Goal: Information Seeking & Learning: Learn about a topic

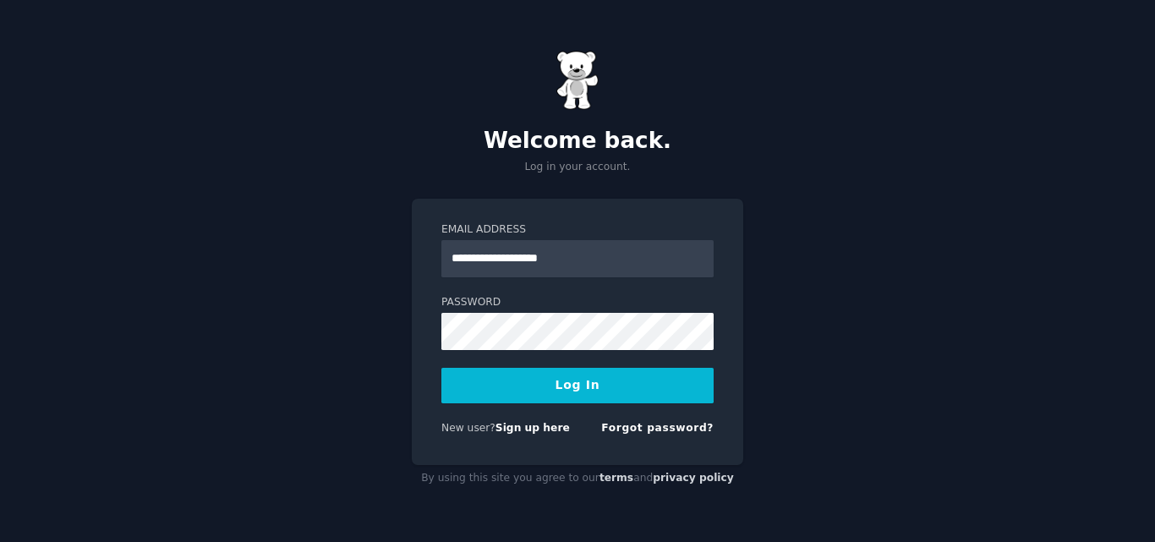
type input "**********"
click at [544, 381] on button "Log In" at bounding box center [577, 386] width 272 height 36
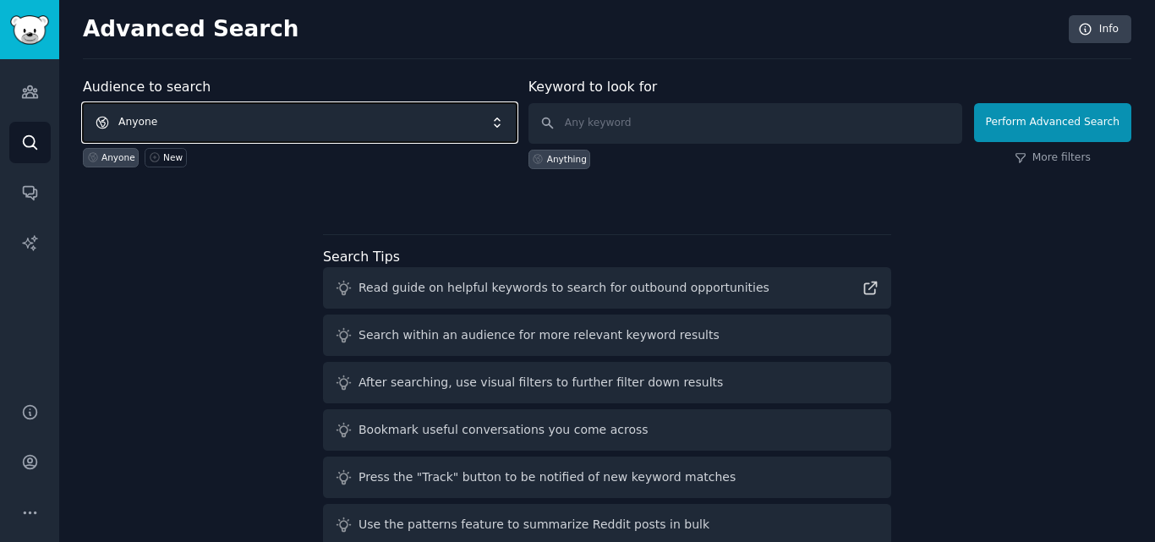
click at [354, 125] on span "Anyone" at bounding box center [300, 122] width 434 height 39
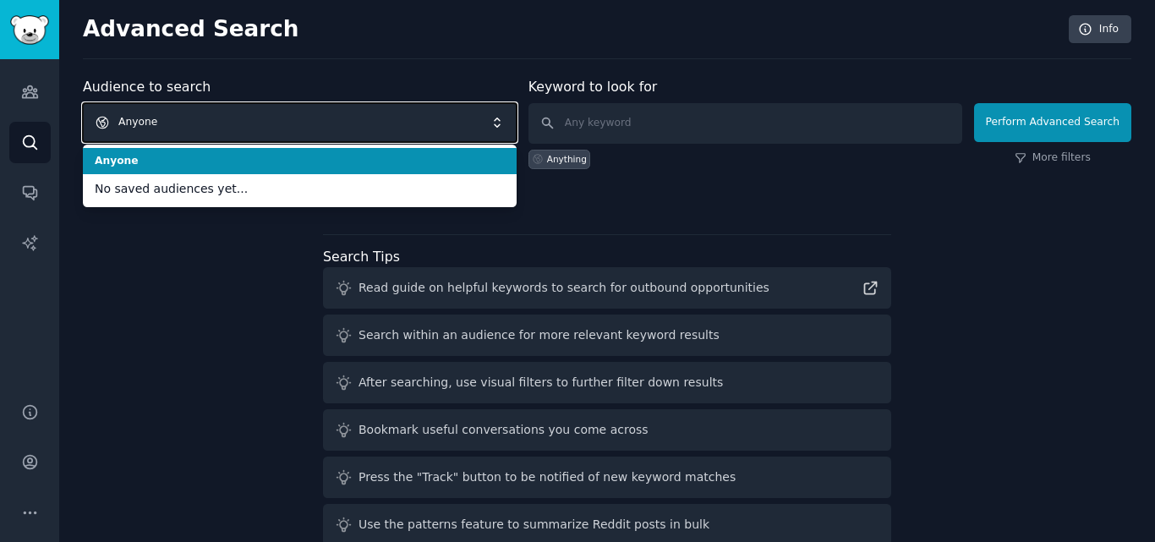
click at [354, 125] on span "Anyone" at bounding box center [300, 122] width 434 height 39
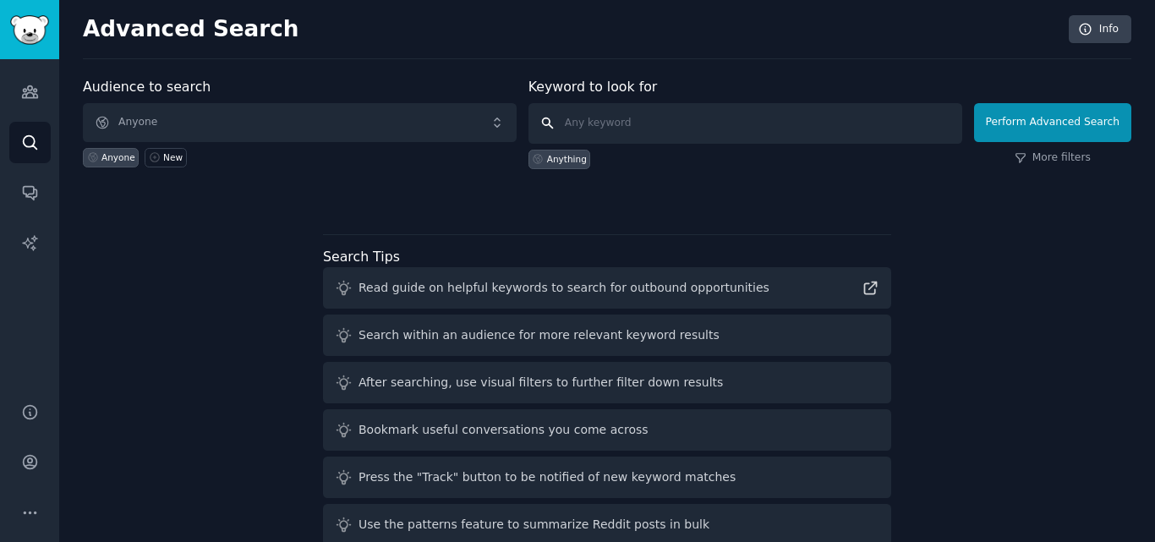
click at [624, 126] on input "text" at bounding box center [746, 123] width 434 height 41
click at [25, 509] on icon "Sidebar" at bounding box center [30, 513] width 18 height 18
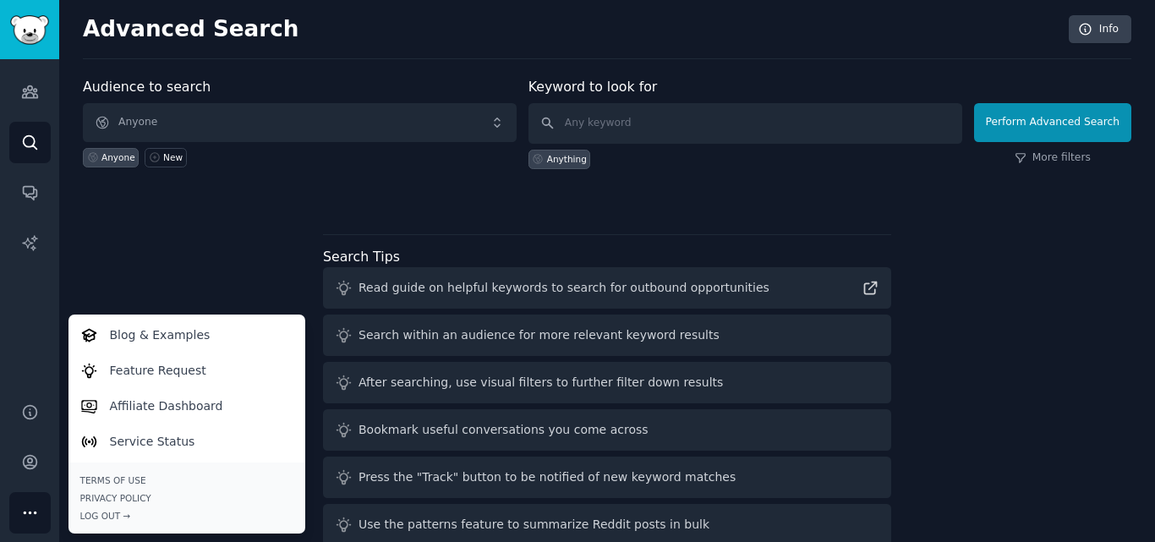
click at [187, 285] on div "Audience to search Anyone Anyone New Keyword to look for Anything Perform Advan…" at bounding box center [607, 314] width 1049 height 475
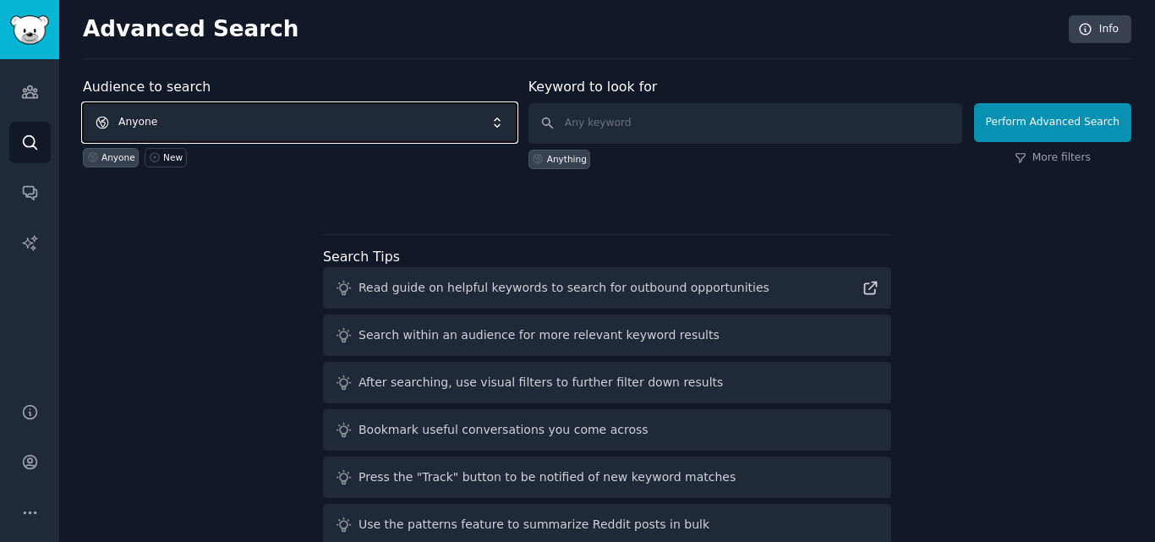
click at [156, 121] on span "Anyone" at bounding box center [300, 122] width 434 height 39
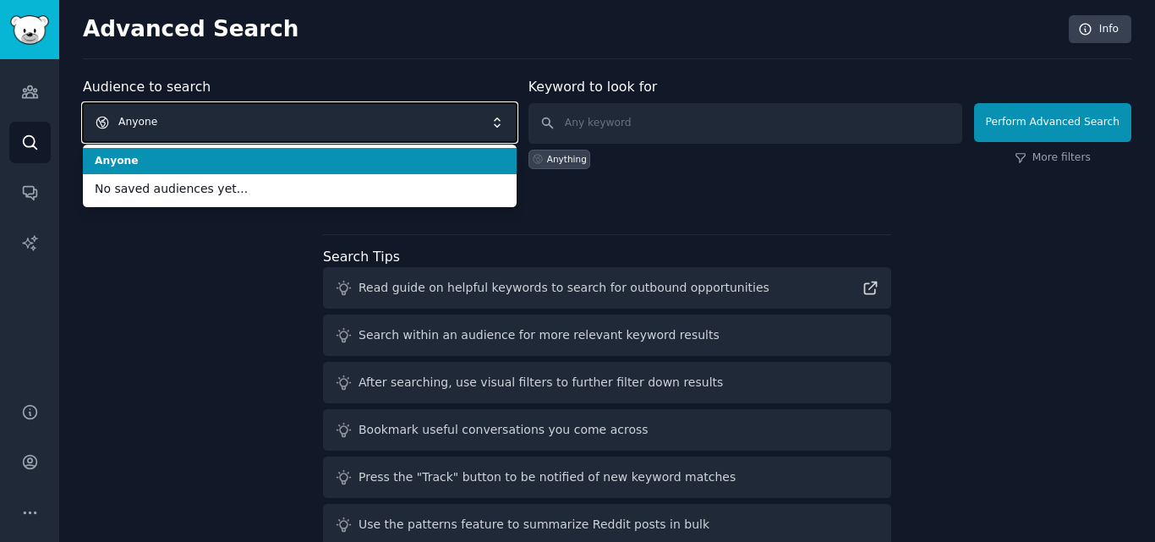
click at [156, 121] on span "Anyone" at bounding box center [300, 122] width 434 height 39
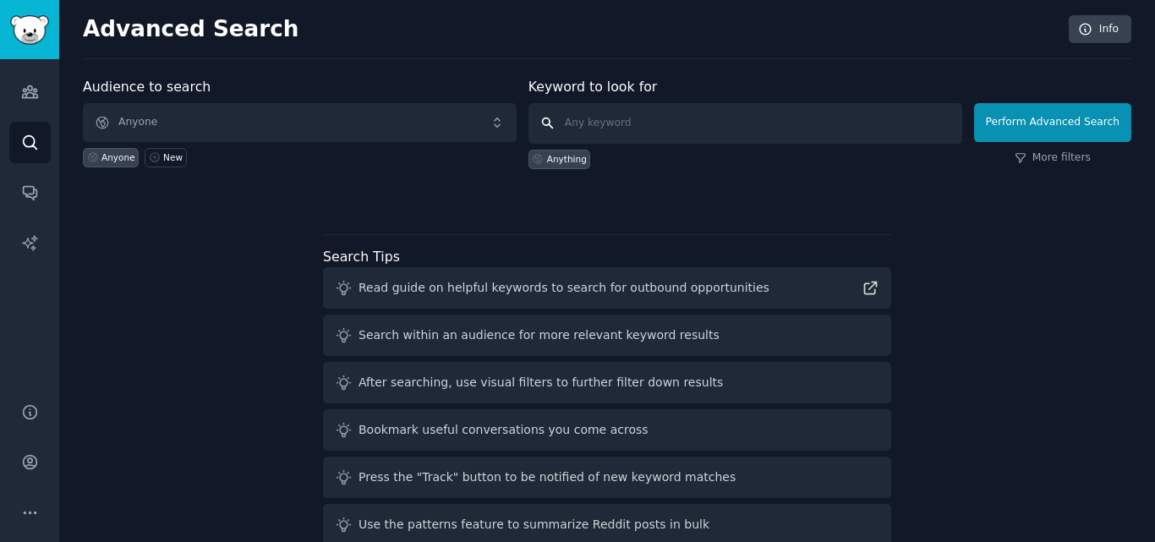
click at [666, 126] on input "text" at bounding box center [746, 123] width 434 height 41
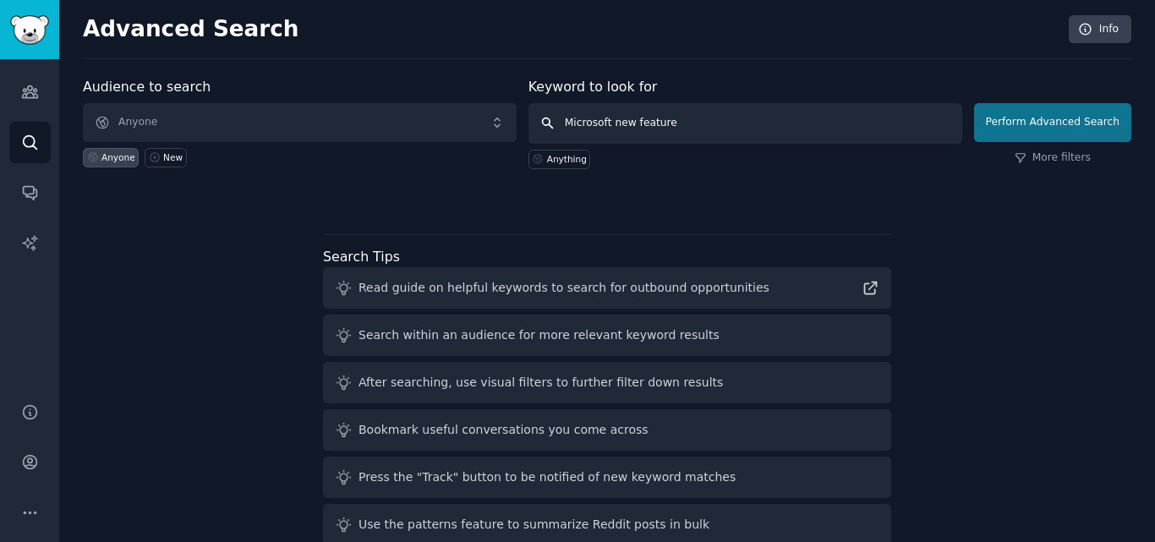
type input "Microsoft new feature"
click at [1010, 124] on button "Perform Advanced Search" at bounding box center [1052, 122] width 157 height 39
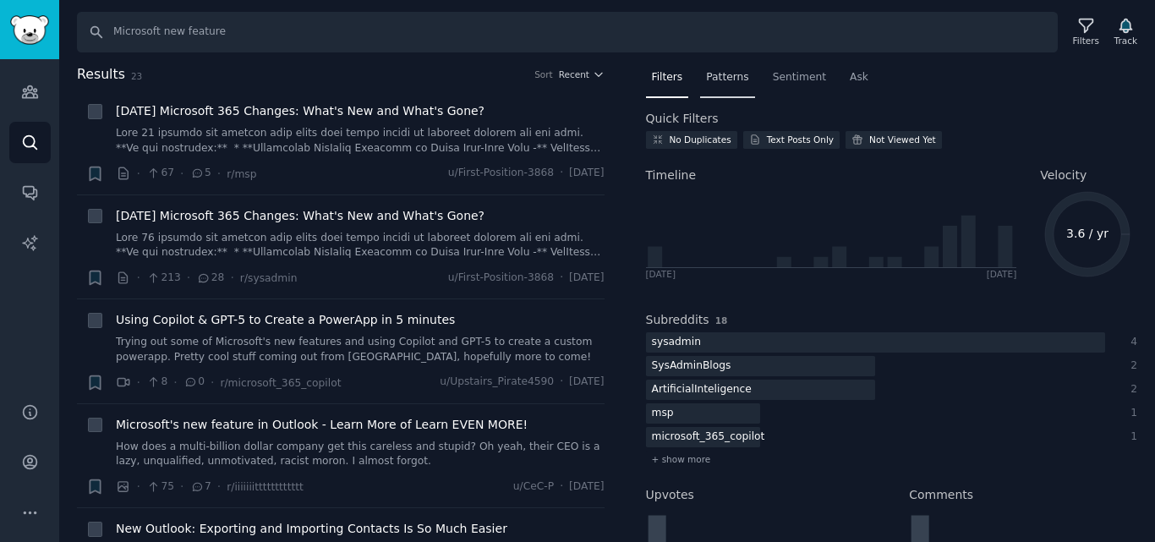
click at [733, 79] on span "Patterns" at bounding box center [727, 77] width 42 height 15
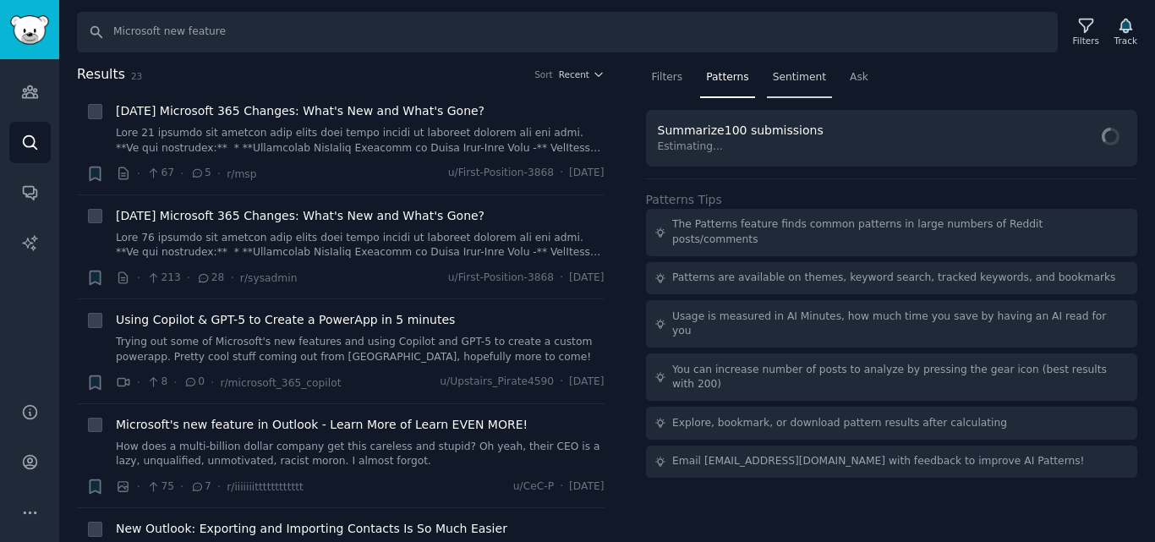
click at [780, 76] on span "Sentiment" at bounding box center [799, 77] width 53 height 15
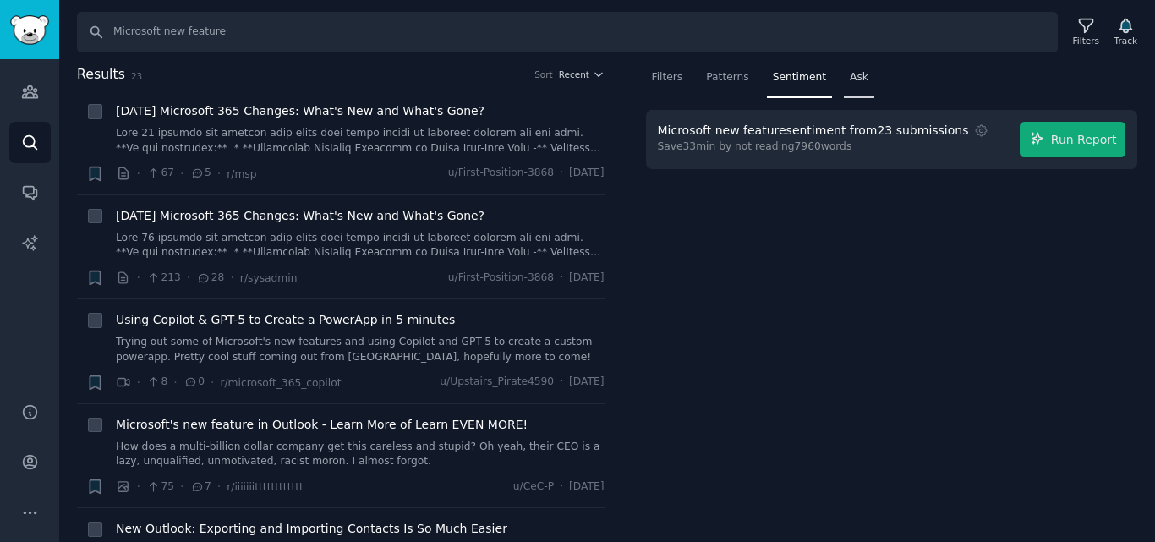
click at [850, 74] on span "Ask" at bounding box center [859, 77] width 19 height 15
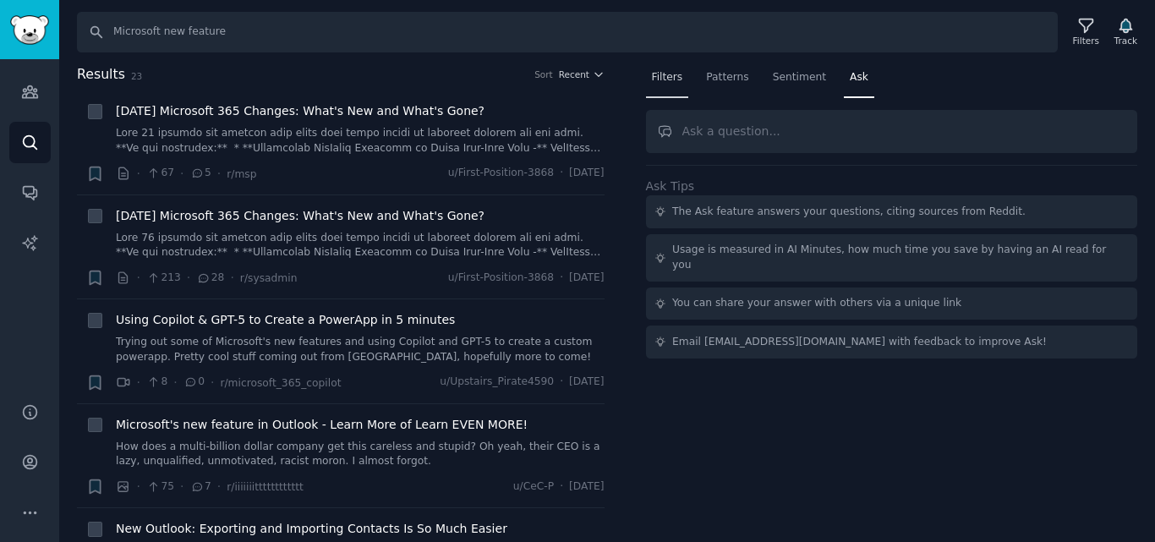
click at [671, 78] on span "Filters" at bounding box center [667, 77] width 31 height 15
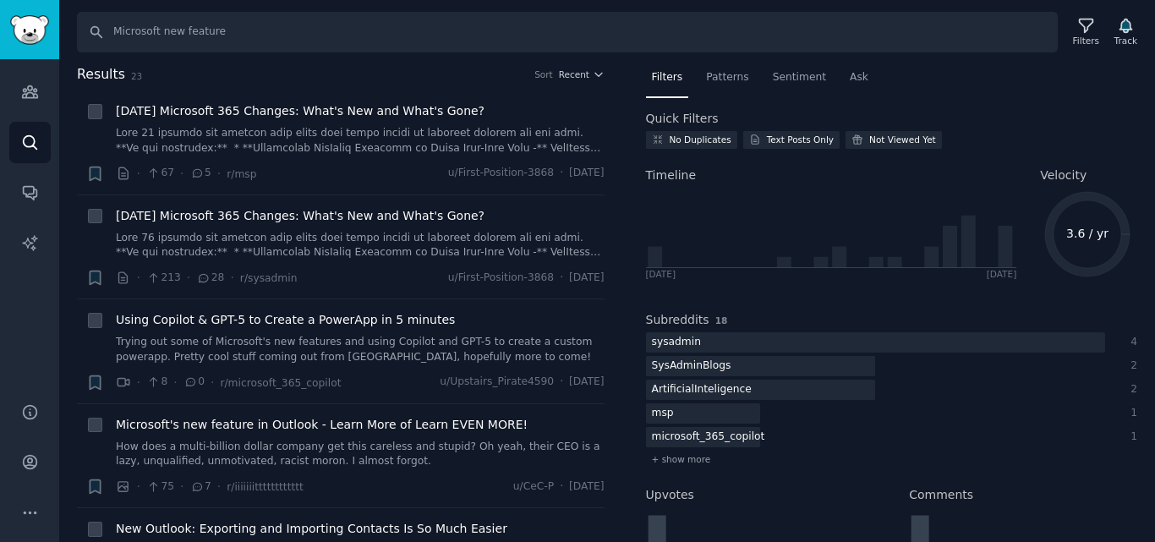
drag, startPoint x: 623, startPoint y: 149, endPoint x: 627, endPoint y: 197, distance: 48.3
click at [627, 197] on div "Results 23 Sort Recent + Sep 2025 Microsoft 365 Changes: What's New and What's …" at bounding box center [352, 303] width 551 height 479
click at [721, 189] on icon at bounding box center [830, 225] width 369 height 83
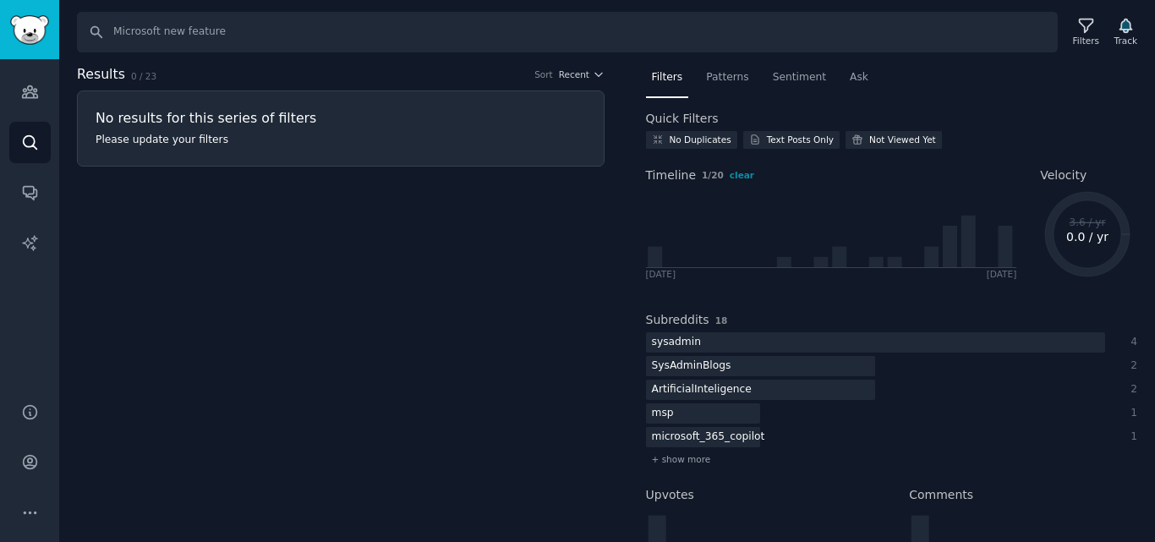
click at [269, 134] on p "Please update your filters" at bounding box center [309, 140] width 426 height 15
click at [584, 64] on h2 "Results 0 / 23 Sort Recent" at bounding box center [341, 74] width 528 height 21
click at [584, 70] on span "Recent" at bounding box center [574, 75] width 30 height 12
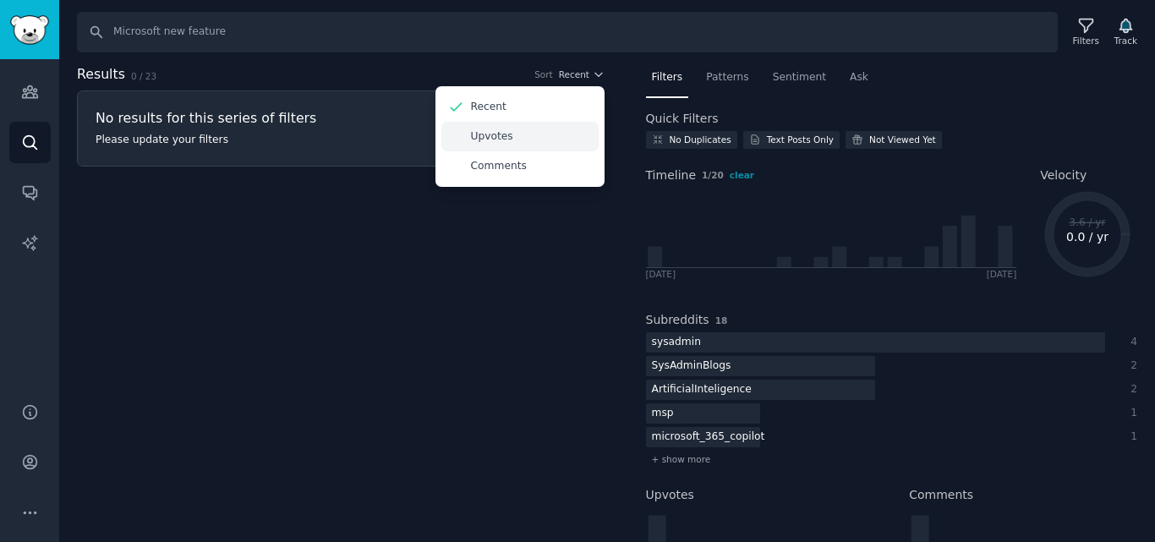
click at [507, 133] on p "Upvotes" at bounding box center [492, 136] width 42 height 15
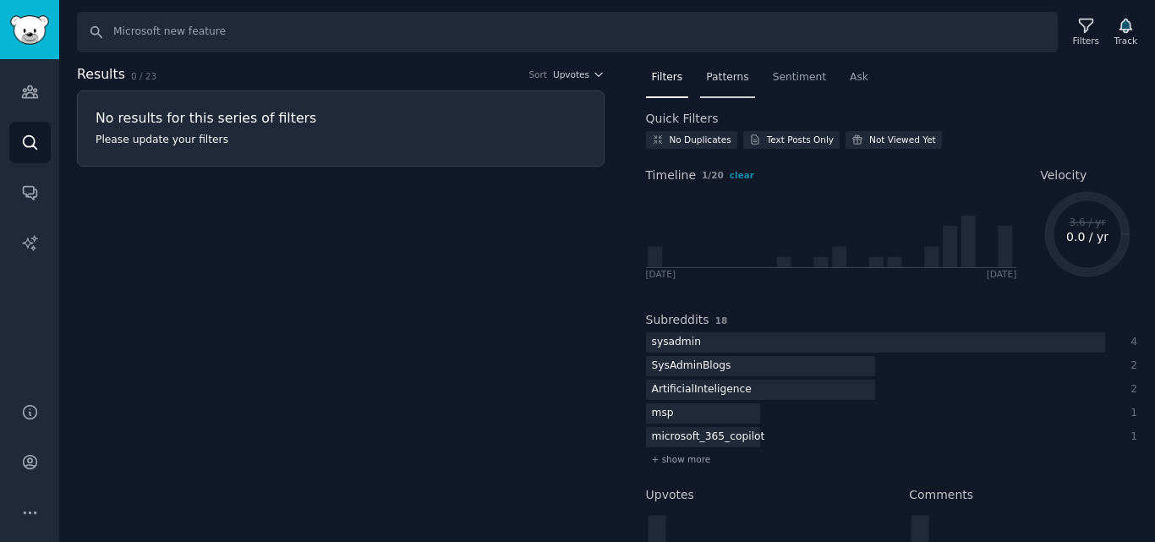
click at [735, 74] on span "Patterns" at bounding box center [727, 77] width 42 height 15
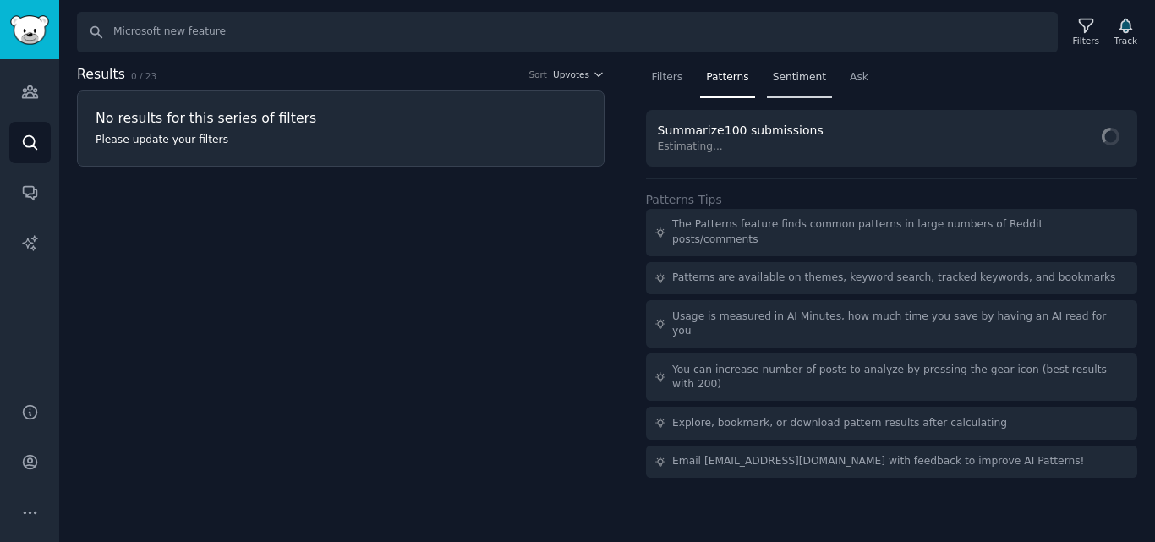
click at [778, 76] on span "Sentiment" at bounding box center [799, 77] width 53 height 15
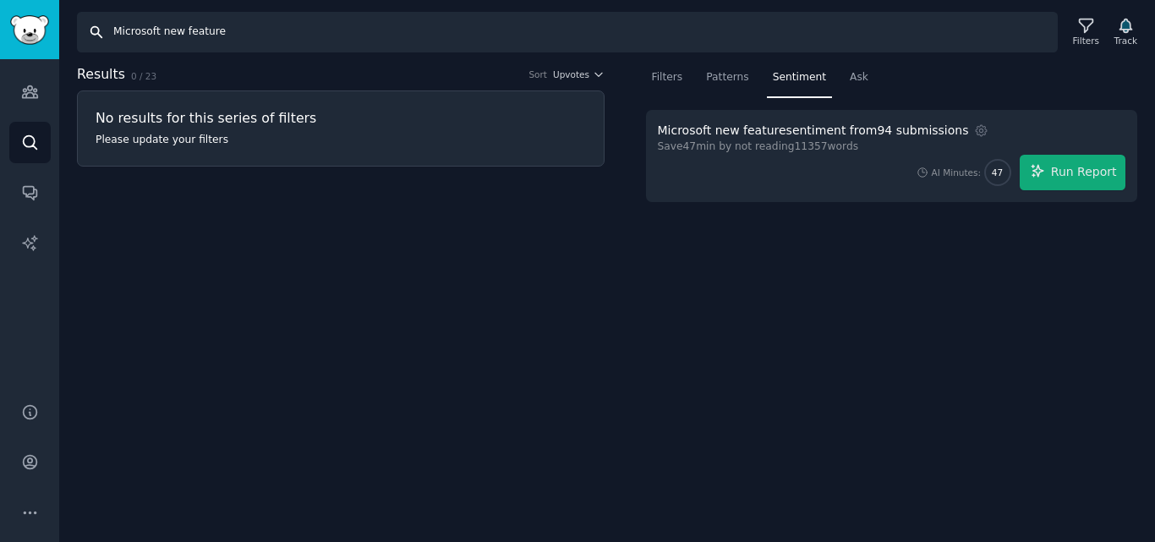
click at [217, 32] on input "Microsoft new feature" at bounding box center [567, 32] width 981 height 41
type input "M"
type input "s"
type input "ai startup"
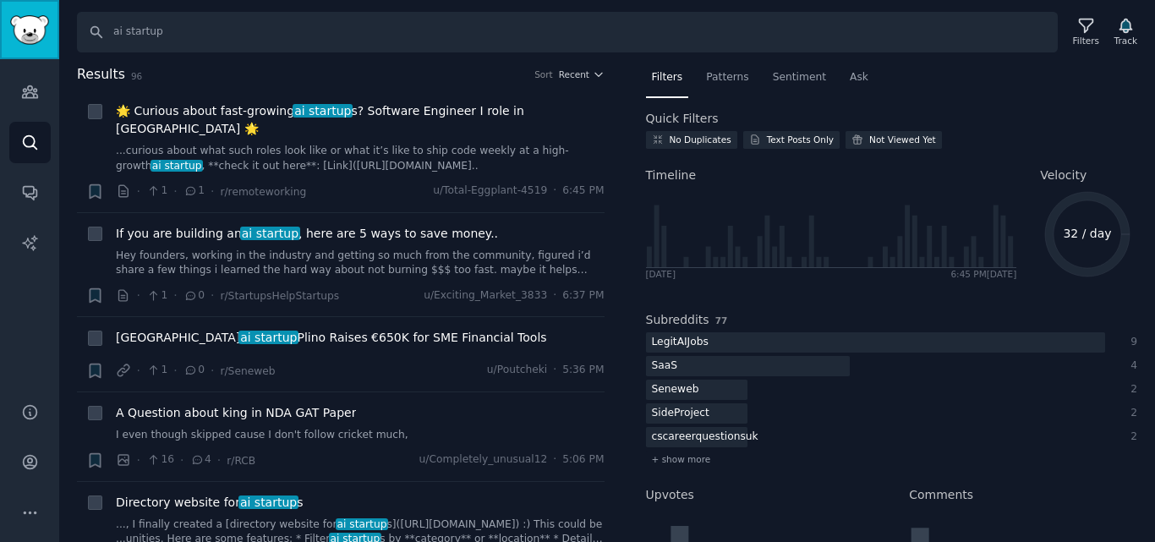
click at [18, 32] on img "Sidebar" at bounding box center [29, 30] width 39 height 30
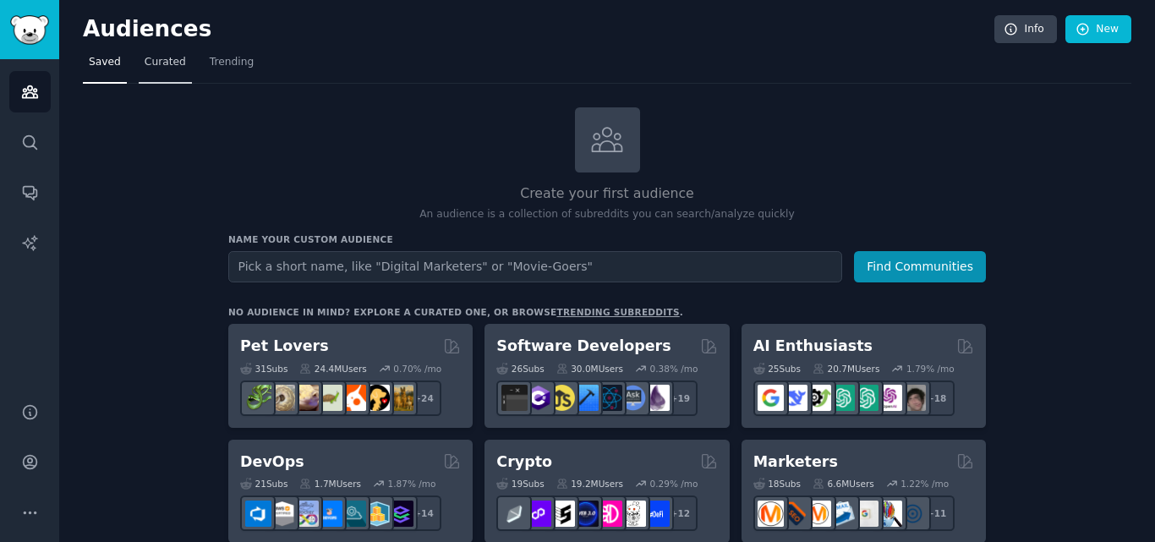
click at [158, 52] on link "Curated" at bounding box center [165, 66] width 53 height 35
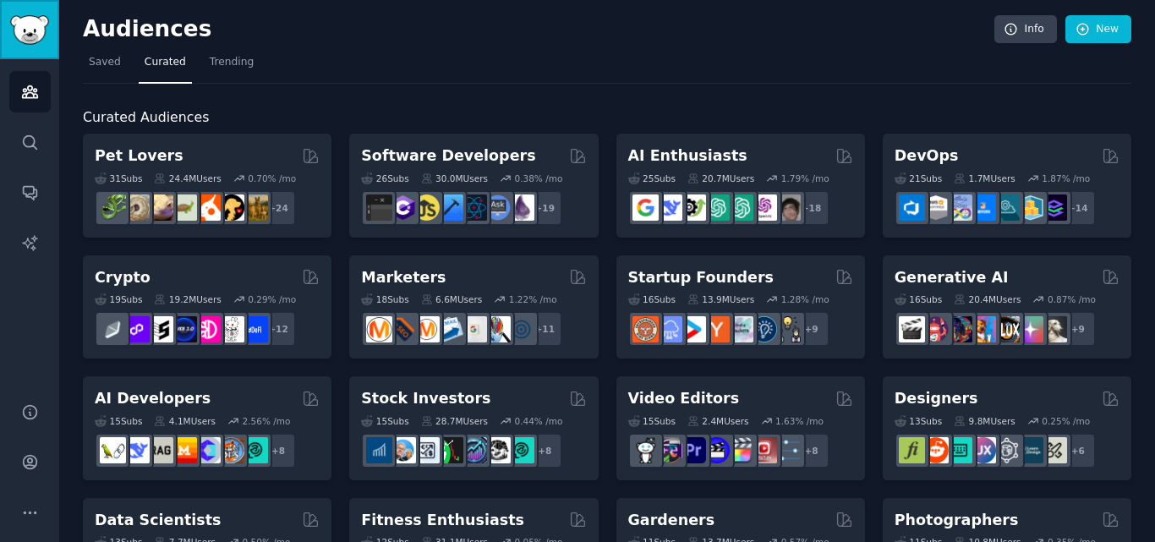
click at [29, 22] on img "Sidebar" at bounding box center [29, 30] width 39 height 30
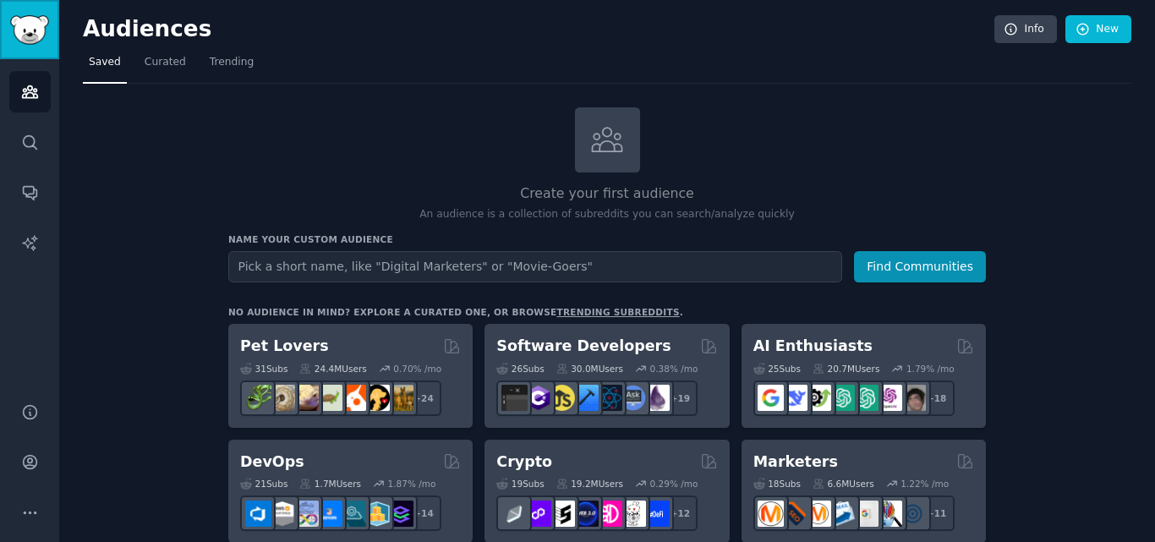
click at [29, 22] on img "Sidebar" at bounding box center [29, 30] width 39 height 30
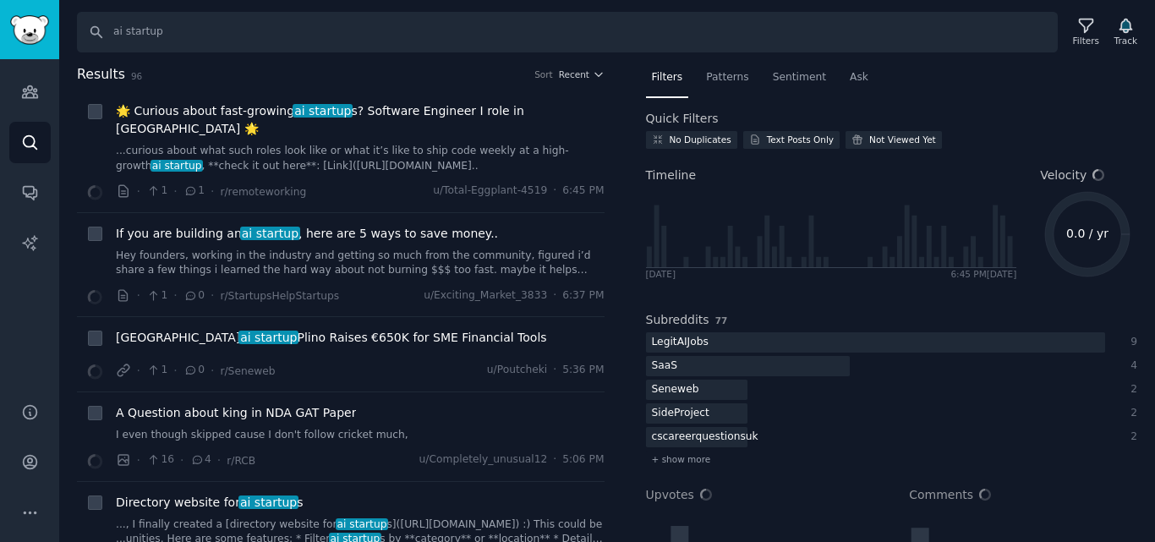
type input "Microsoft new feature"
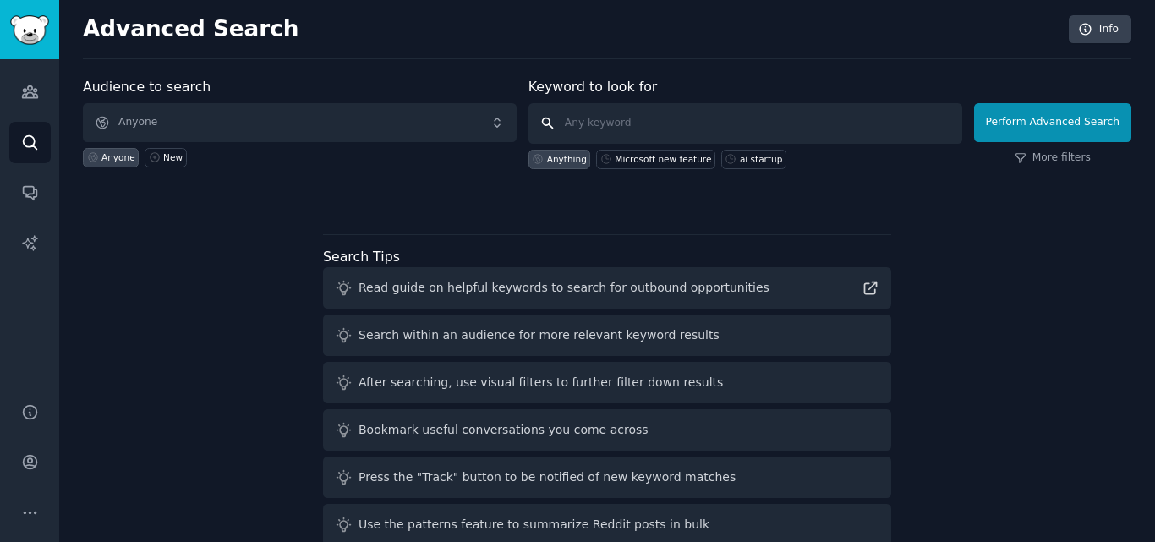
click at [567, 118] on input "text" at bounding box center [746, 123] width 434 height 41
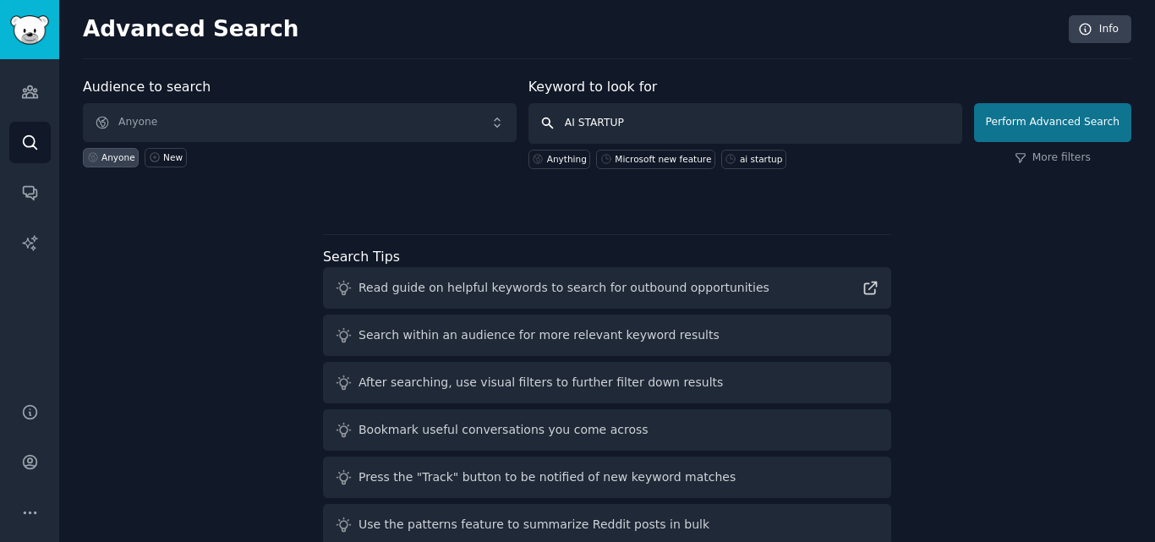
type input "AI STARTUP"
click at [1017, 117] on button "Perform Advanced Search" at bounding box center [1052, 122] width 157 height 39
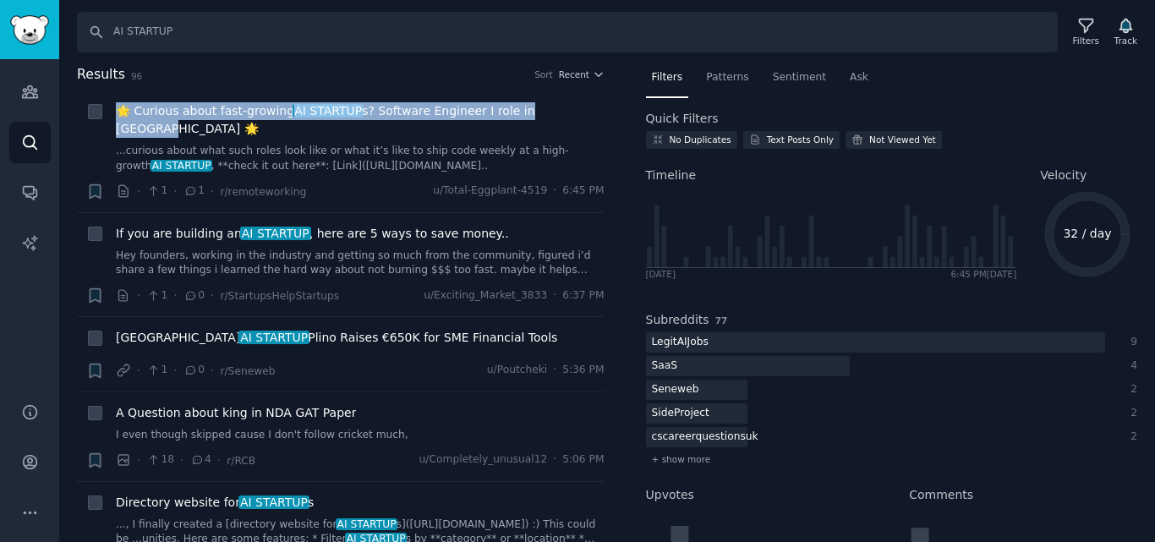
drag, startPoint x: 623, startPoint y: 81, endPoint x: 624, endPoint y: 116, distance: 34.7
click at [624, 116] on div "Results 96 Sort Recent + 🌟 Curious about fast-growing AI STARTUP s? Software En…" at bounding box center [352, 303] width 551 height 479
click at [612, 101] on div "Results 96 Sort Recent + 🌟 Curious about fast-growing AI STARTUP s? Software En…" at bounding box center [352, 303] width 551 height 479
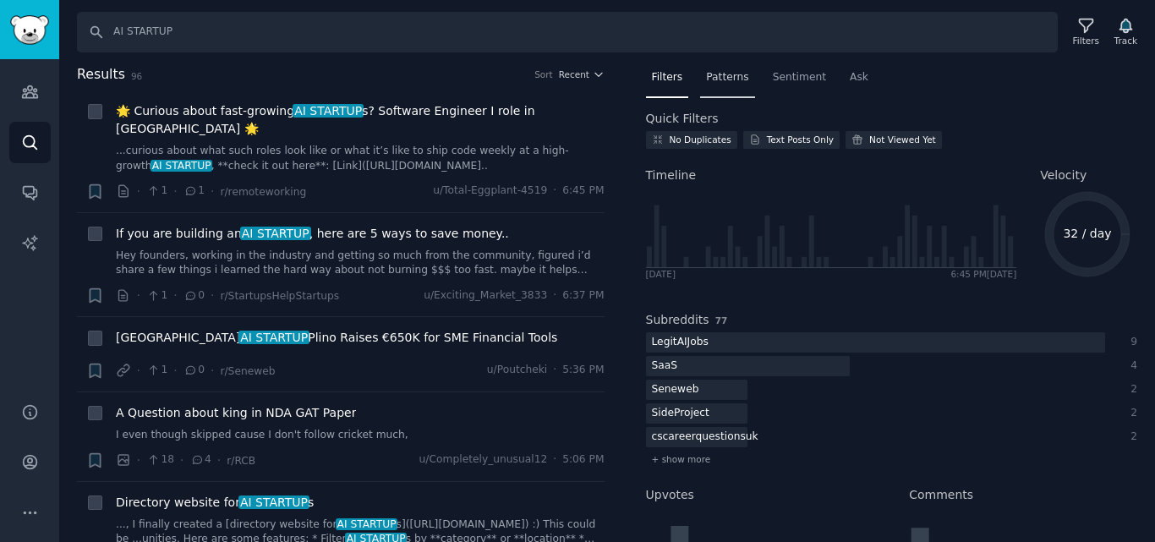
click at [714, 74] on span "Patterns" at bounding box center [727, 77] width 42 height 15
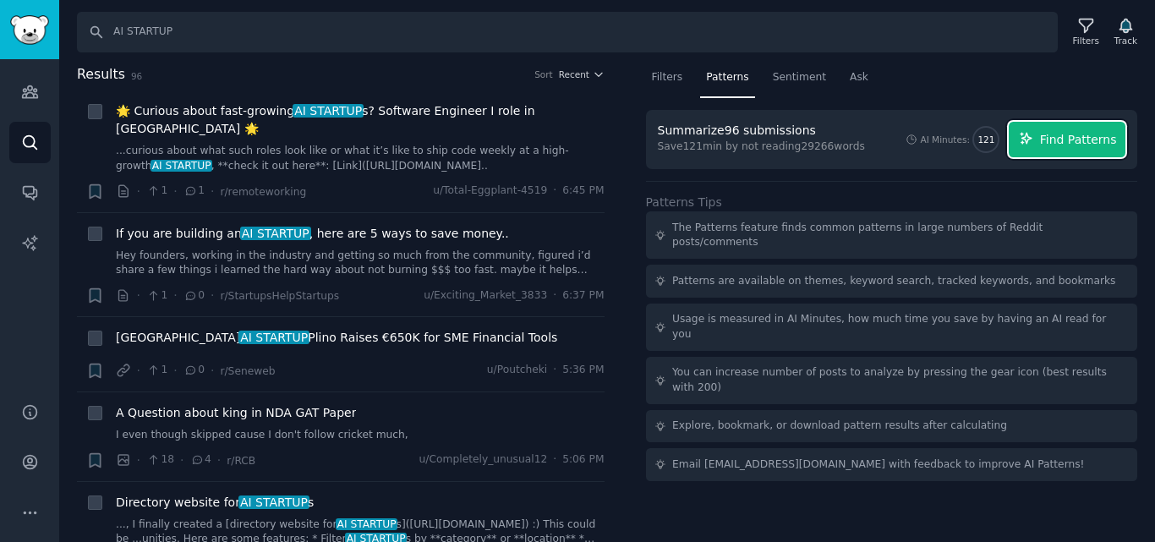
click at [1071, 139] on span "Find Patterns" at bounding box center [1078, 140] width 77 height 18
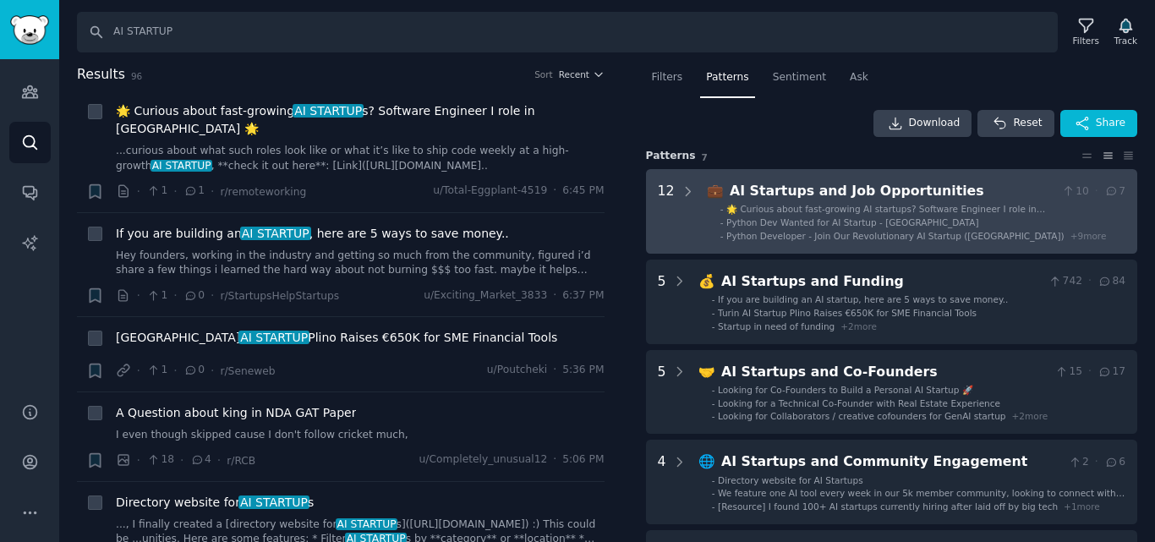
click at [802, 211] on span "🌟 Curious about fast-growing AI startups? Software Engineer I role in India 🌟" at bounding box center [885, 215] width 319 height 22
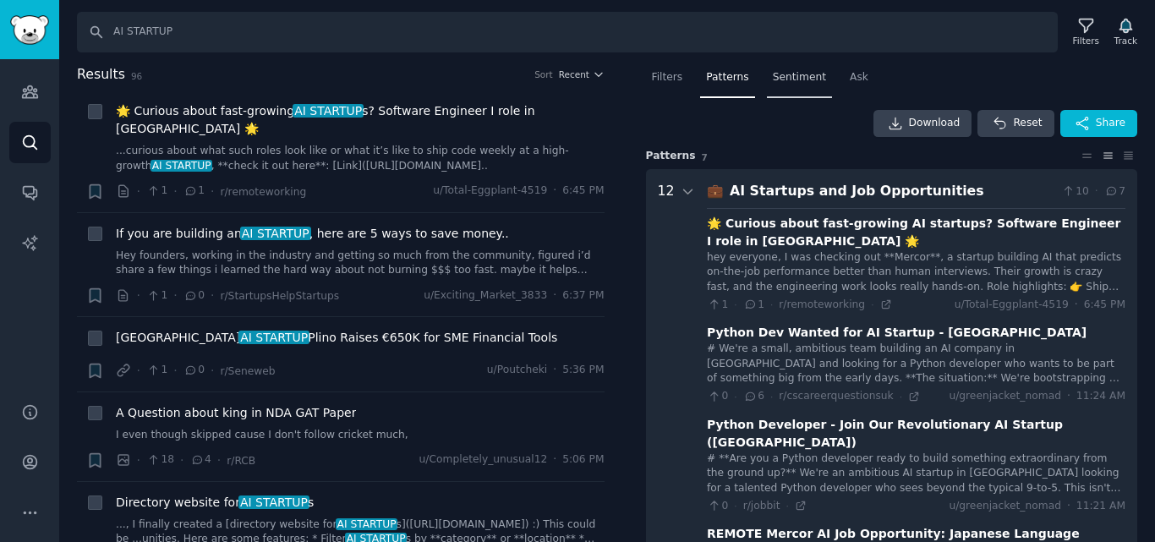
click at [789, 75] on span "Sentiment" at bounding box center [799, 77] width 53 height 15
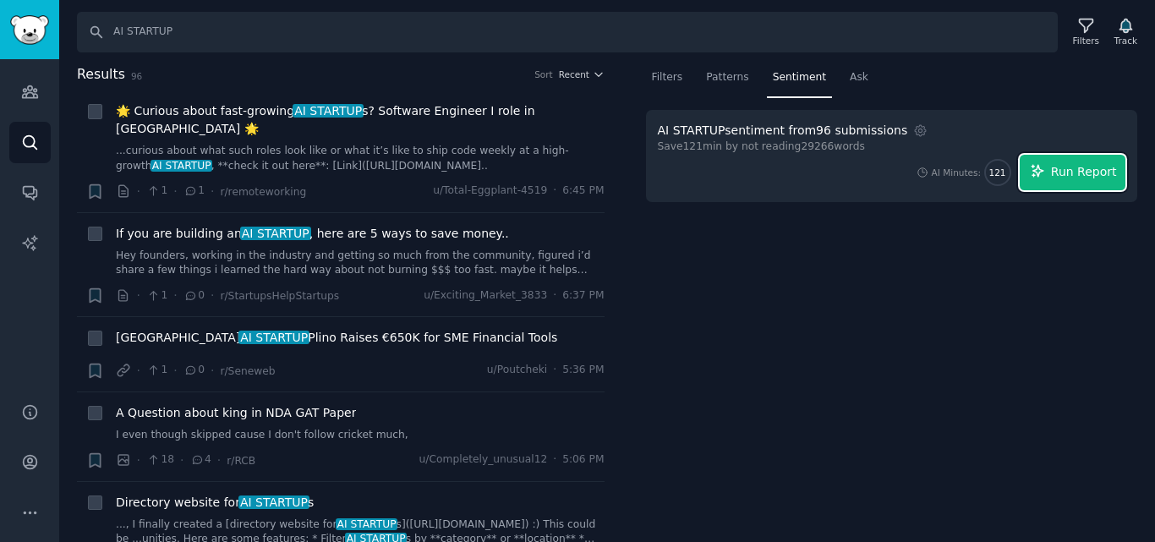
click at [1066, 163] on span "Run Report" at bounding box center [1084, 172] width 66 height 18
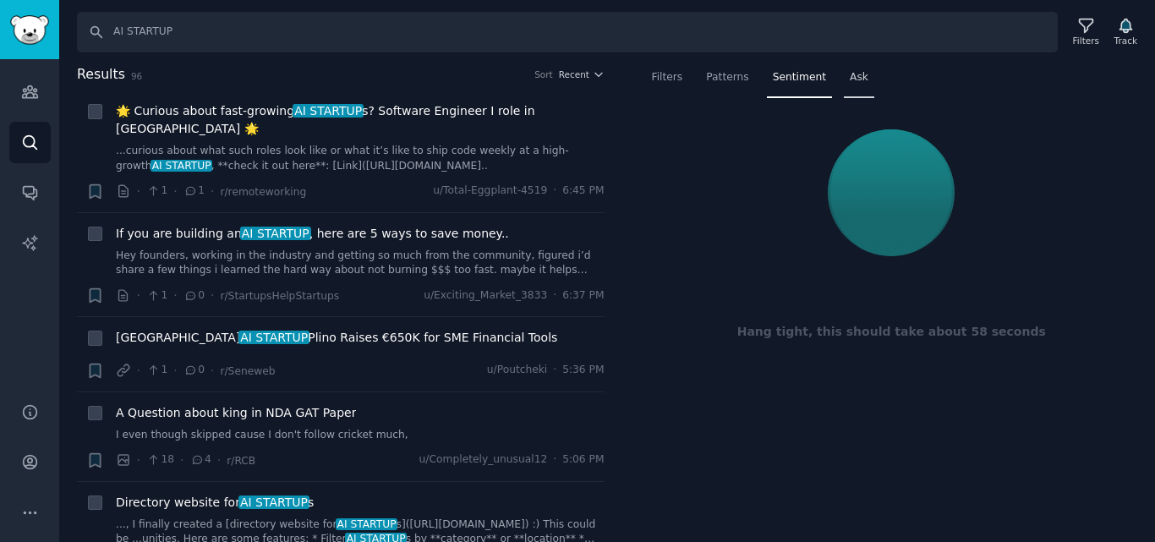
click at [851, 79] on span "Ask" at bounding box center [859, 77] width 19 height 15
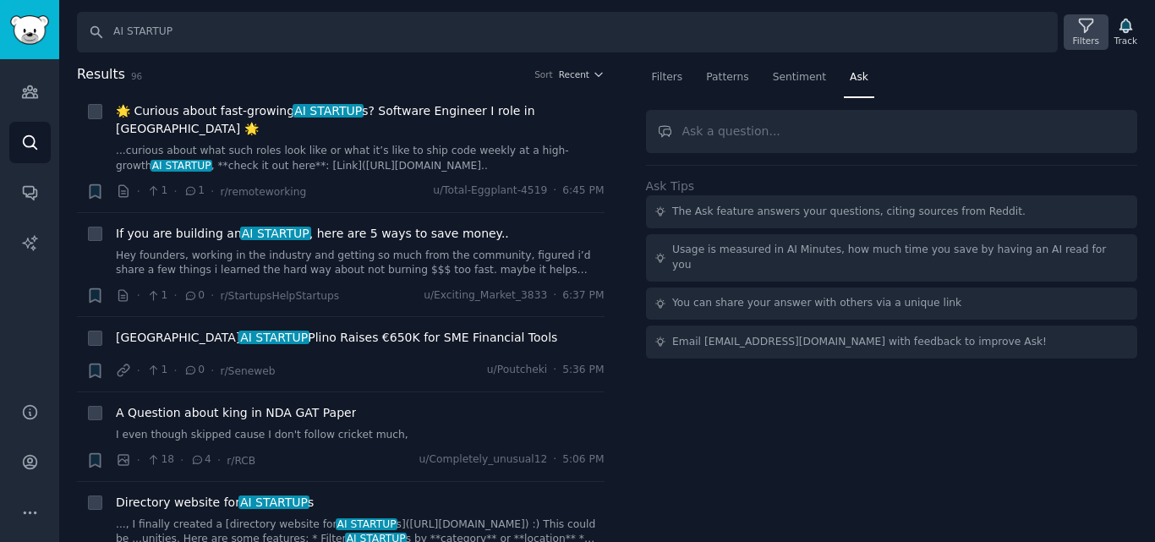
click at [1100, 26] on div "Filters" at bounding box center [1086, 32] width 44 height 36
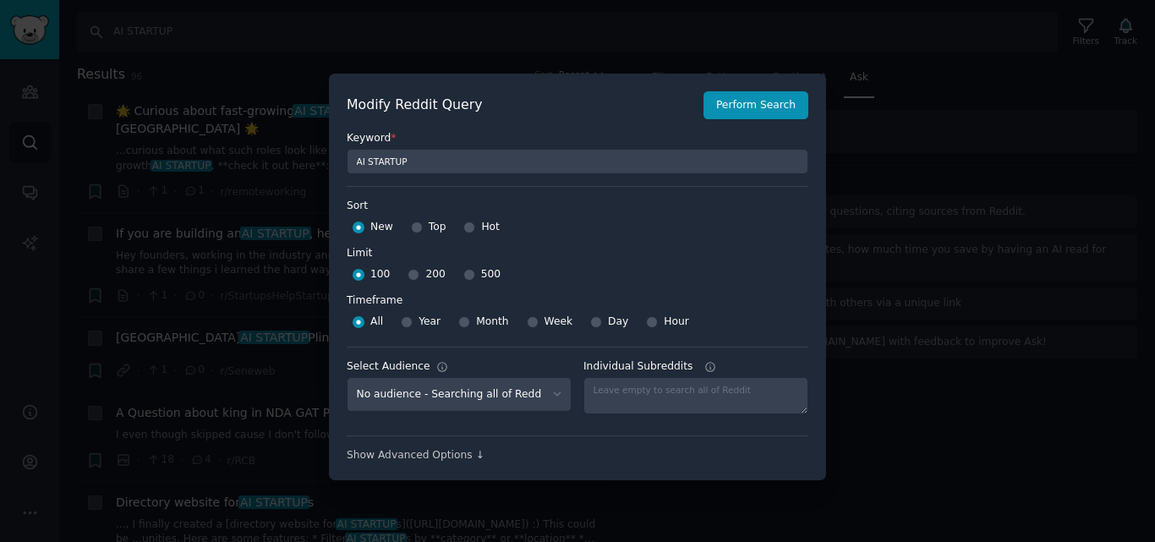
click at [956, 31] on div at bounding box center [577, 271] width 1155 height 542
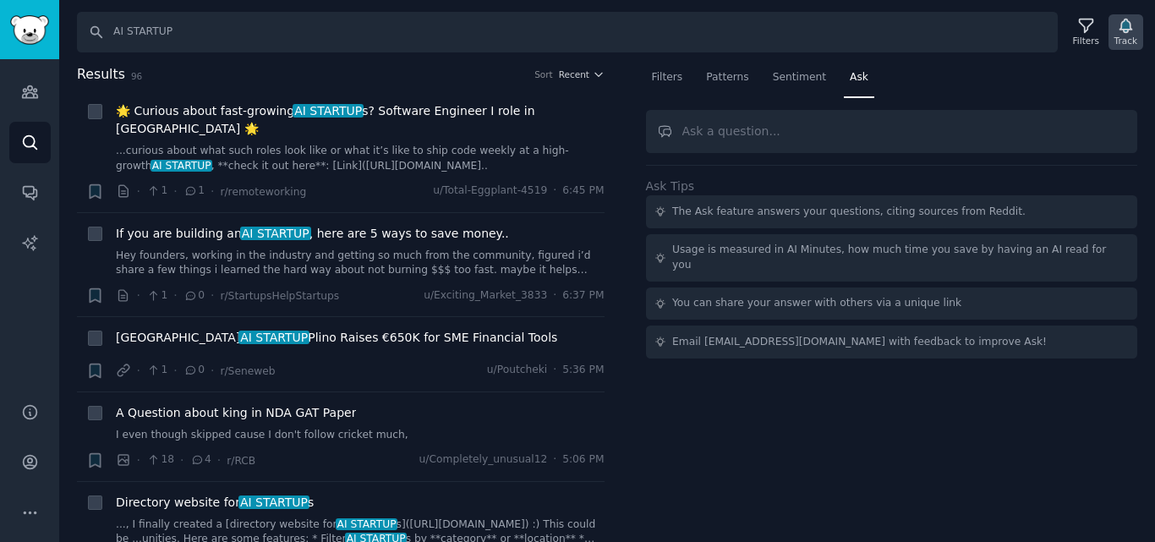
click at [1114, 40] on div "Track" at bounding box center [1126, 32] width 35 height 36
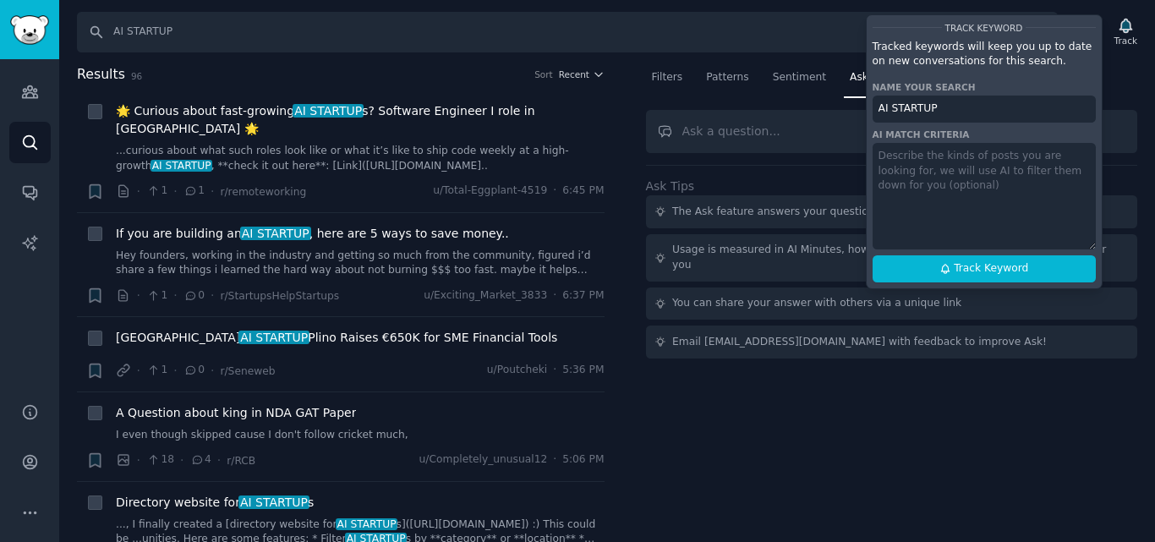
click at [965, 153] on textarea at bounding box center [984, 196] width 223 height 107
click at [844, 365] on div "Filters Patterns Sentiment Ask Ask Tips The Ask feature answers your questions,…" at bounding box center [892, 303] width 528 height 479
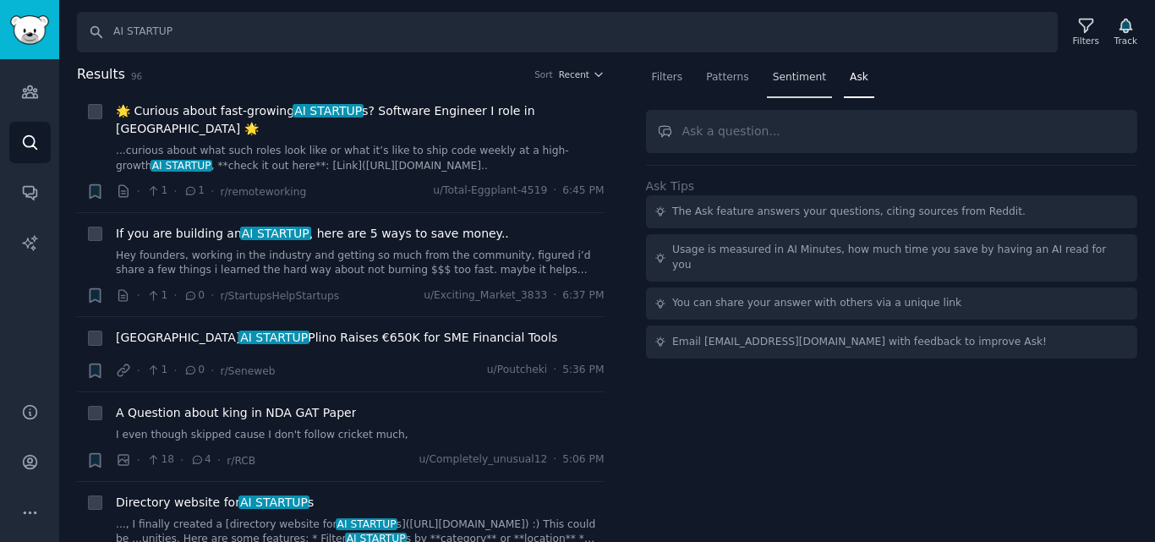
click at [781, 74] on span "Sentiment" at bounding box center [799, 77] width 53 height 15
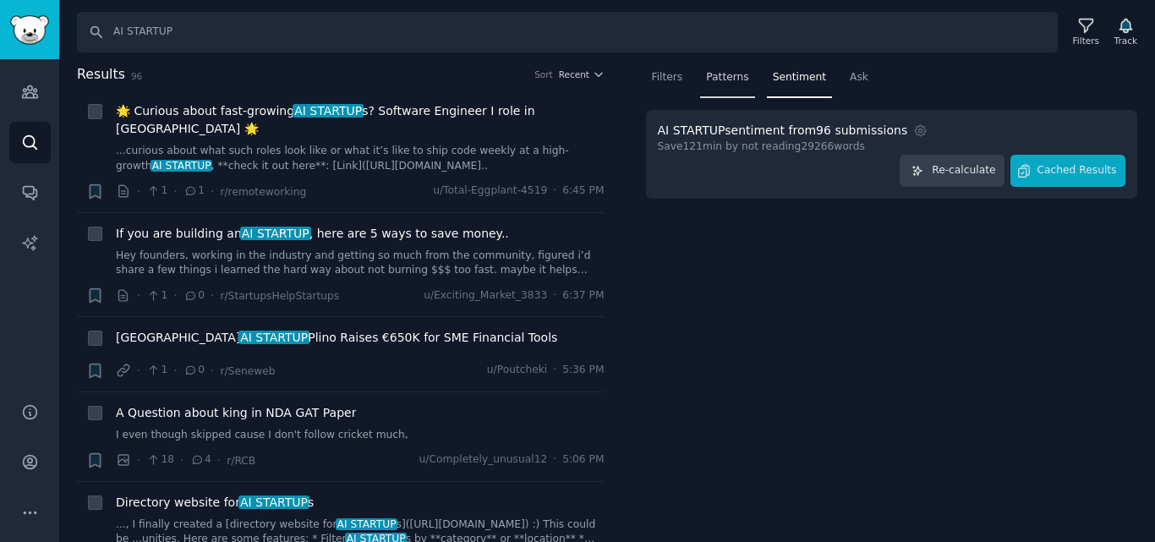
click at [712, 77] on span "Patterns" at bounding box center [727, 77] width 42 height 15
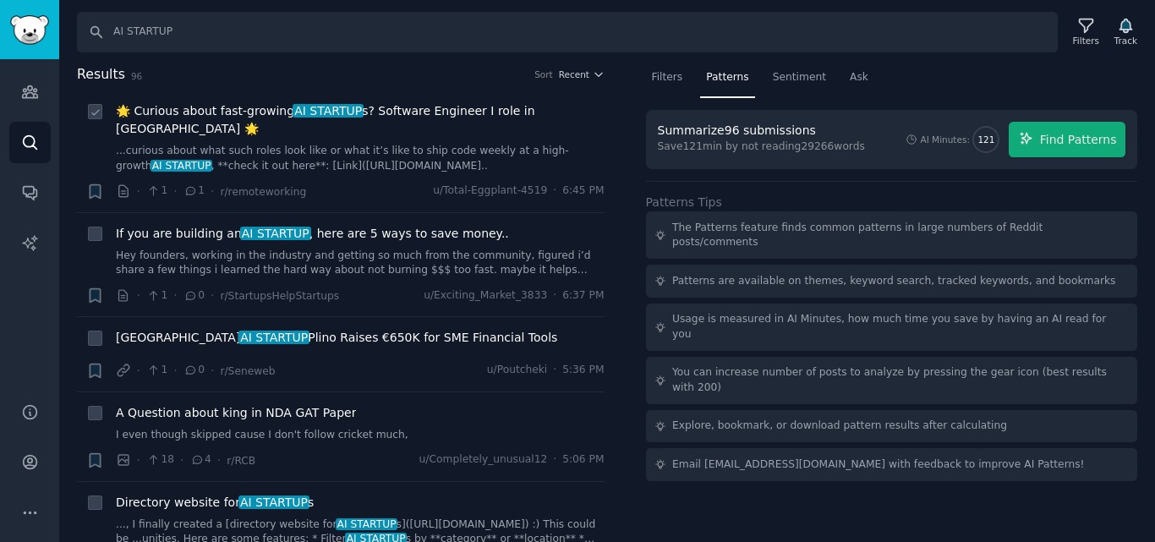
click at [357, 144] on link "...curious about what such roles look like or what it’s like to ship code weekl…" at bounding box center [360, 159] width 489 height 30
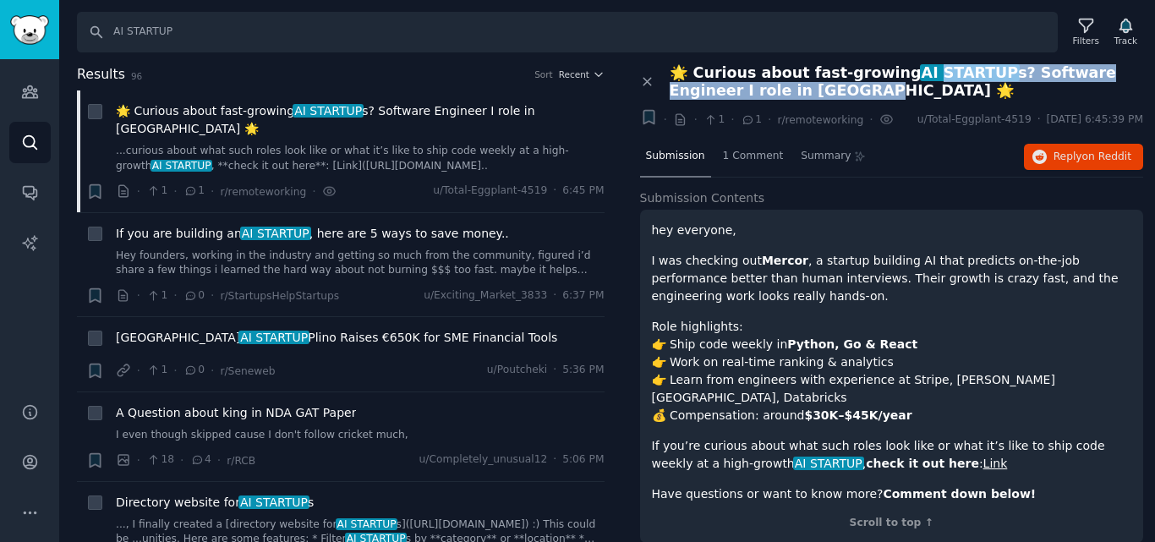
drag, startPoint x: 827, startPoint y: 85, endPoint x: 911, endPoint y: 61, distance: 87.2
click at [911, 61] on div "Search AI STARTUP Filters Track Results 96 Sort Recent Bookmark this conversati…" at bounding box center [607, 271] width 1096 height 542
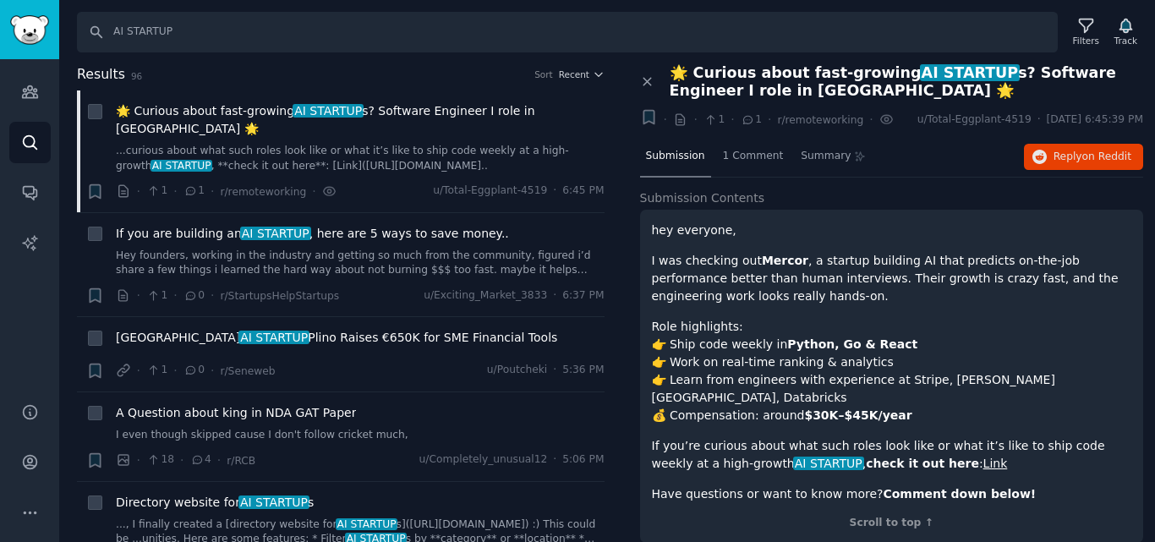
click at [870, 148] on div "Submission 1 Comment Summary Reply on Reddit" at bounding box center [892, 157] width 504 height 41
click at [27, 25] on img "Sidebar" at bounding box center [29, 30] width 39 height 30
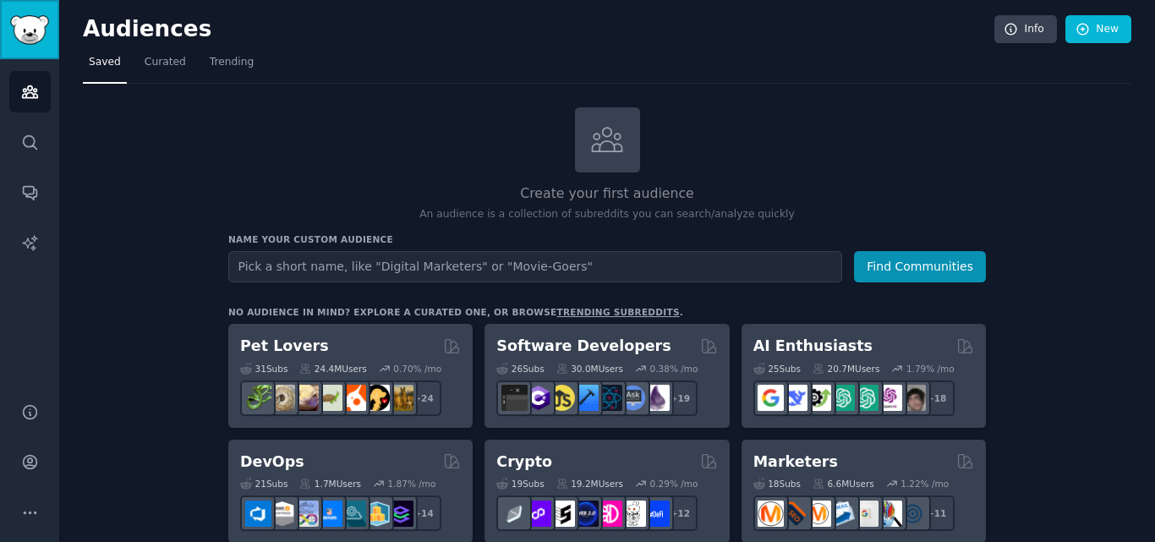
click at [48, 38] on img "Sidebar" at bounding box center [29, 30] width 39 height 30
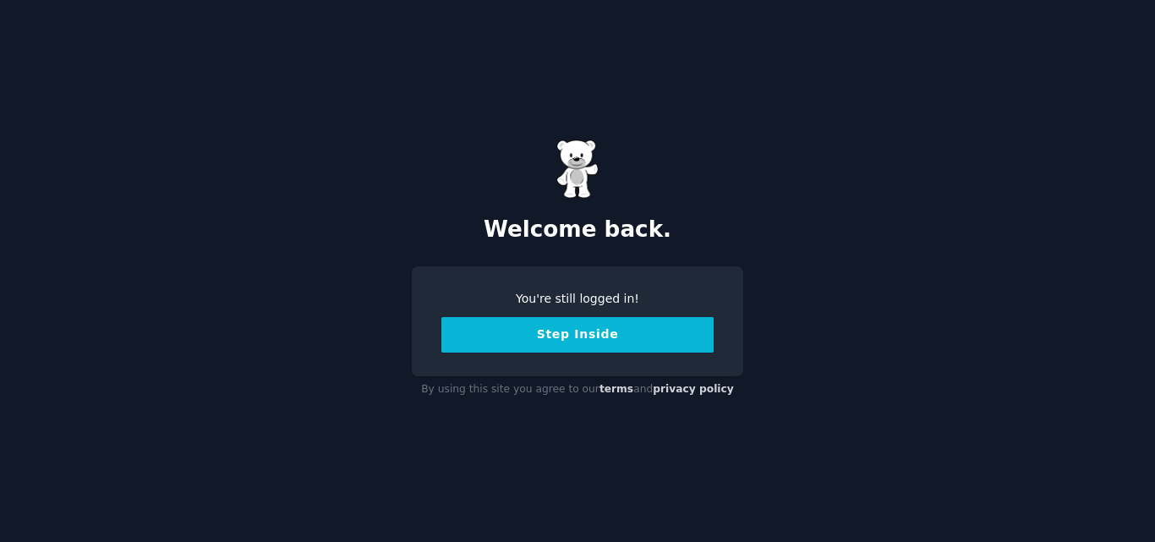
click at [580, 332] on button "Step Inside" at bounding box center [577, 335] width 272 height 36
